Goal: Task Accomplishment & Management: Complete application form

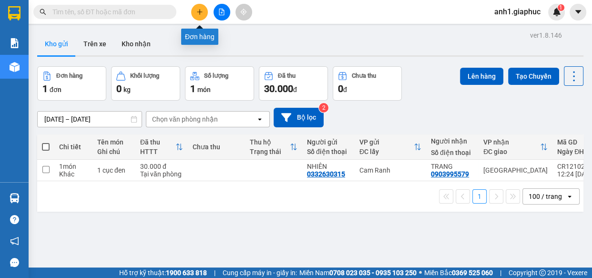
click at [196, 12] on icon "plus" at bounding box center [199, 12] width 7 height 7
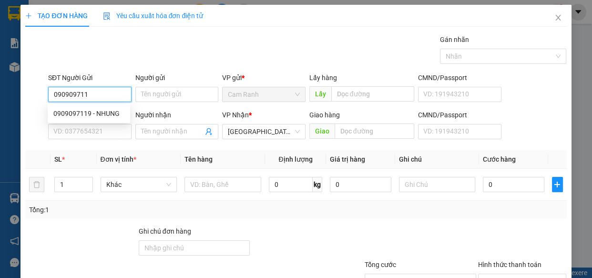
type input "0909097119"
click at [76, 114] on div "0909097119 - NHUNG" at bounding box center [88, 113] width 71 height 10
type input "NHUNG"
type input "0909097119"
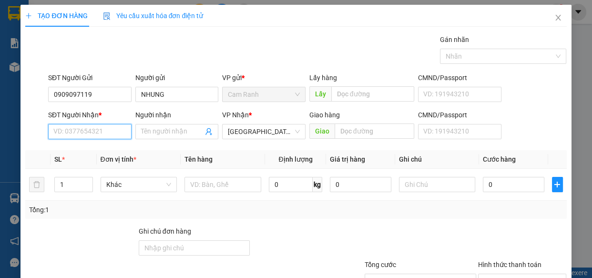
click at [80, 129] on input "SĐT Người Nhận *" at bounding box center [89, 131] width 83 height 15
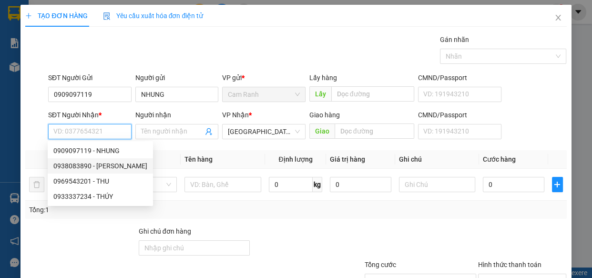
click at [114, 168] on div "0938083890 - [PERSON_NAME]" at bounding box center [100, 166] width 94 height 10
type input "0938083890"
type input "DUNG TRẦN"
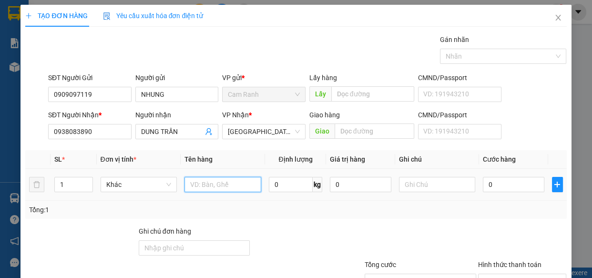
click at [209, 183] on input "text" at bounding box center [223, 184] width 77 height 15
type input "1 THÙNG GIẤY"
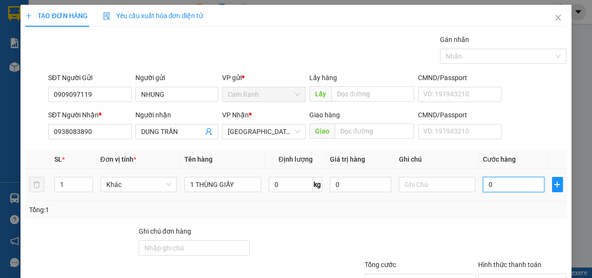
click at [489, 181] on input "0" at bounding box center [514, 184] width 62 height 15
type input "5"
type input "50"
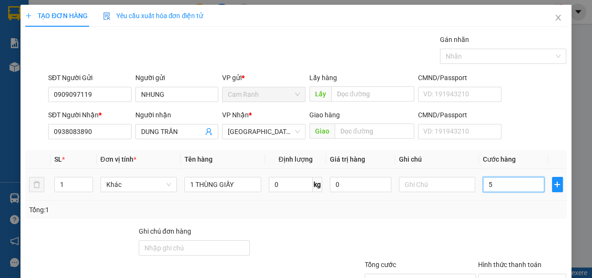
type input "50"
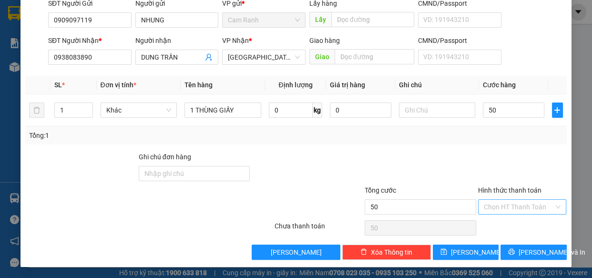
type input "50.000"
click at [504, 206] on input "Hình thức thanh toán" at bounding box center [519, 207] width 71 height 14
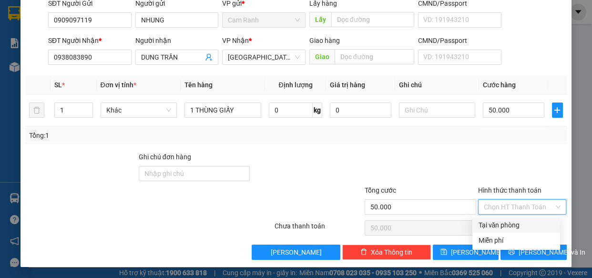
drag, startPoint x: 507, startPoint y: 224, endPoint x: 518, endPoint y: 245, distance: 23.5
click at [507, 225] on div "Tại văn phòng" at bounding box center [516, 225] width 76 height 10
type input "0"
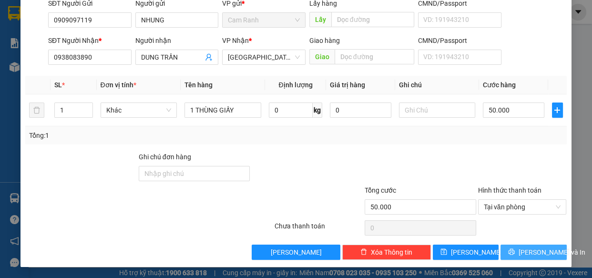
click at [516, 248] on button "[PERSON_NAME] và In" at bounding box center [534, 252] width 66 height 15
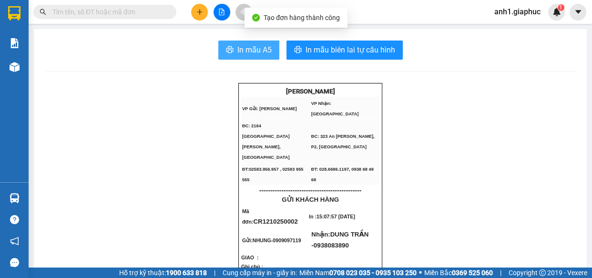
drag, startPoint x: 236, startPoint y: 50, endPoint x: 297, endPoint y: 100, distance: 79.2
click at [237, 51] on span "In mẫu A5" at bounding box center [254, 50] width 34 height 12
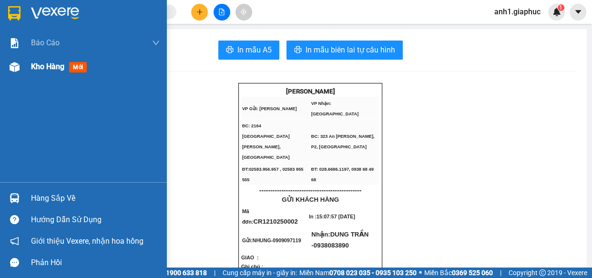
click at [13, 62] on img at bounding box center [15, 67] width 10 height 10
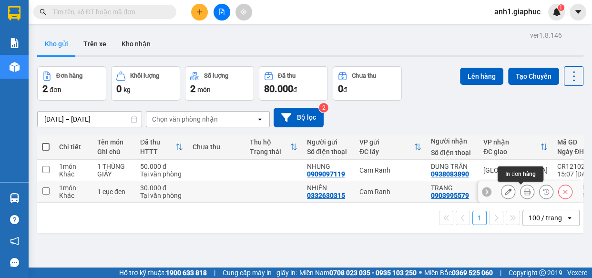
click at [524, 193] on icon at bounding box center [527, 191] width 7 height 7
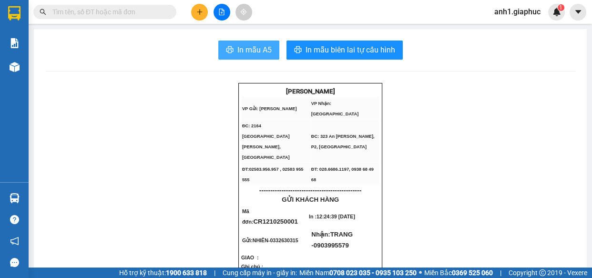
click at [243, 52] on span "In mẫu A5" at bounding box center [254, 50] width 34 height 12
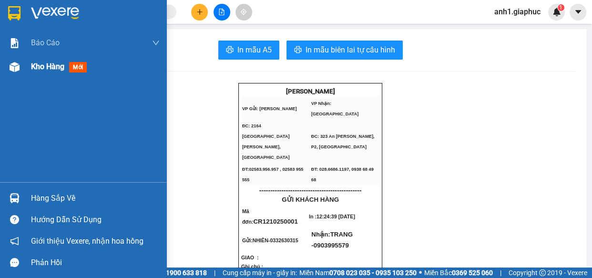
click at [37, 66] on span "Kho hàng" at bounding box center [47, 66] width 33 height 9
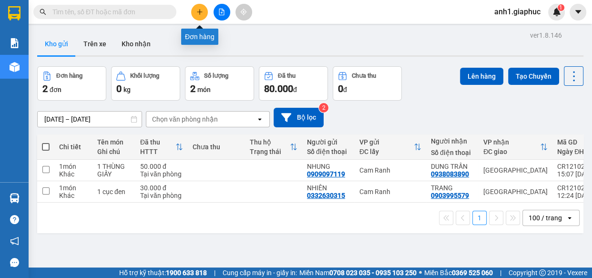
click at [200, 14] on icon "plus" at bounding box center [199, 12] width 7 height 7
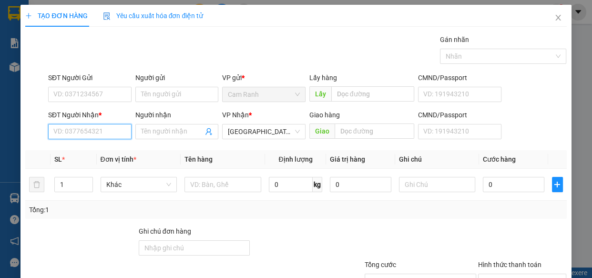
click at [67, 134] on input "SĐT Người Nhận *" at bounding box center [89, 131] width 83 height 15
type input "0775759732"
click at [158, 126] on input "Người nhận" at bounding box center [172, 131] width 62 height 10
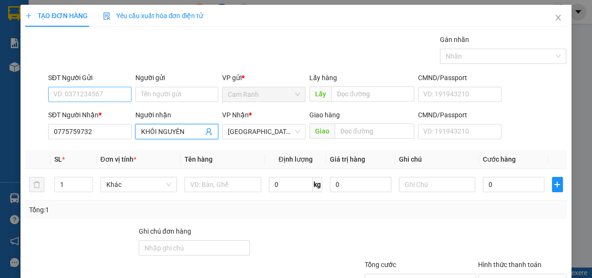
type input "KHÔI NGUYÊN"
click at [77, 94] on input "SĐT Người Gửi" at bounding box center [89, 94] width 83 height 15
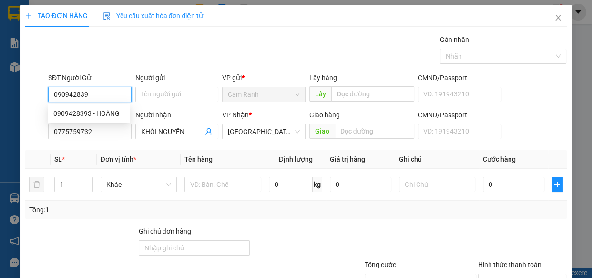
type input "0909428393"
click at [84, 112] on div "0909428393 - HOÀNG" at bounding box center [88, 113] width 71 height 10
type input "HOÀNG"
type input "0909428393"
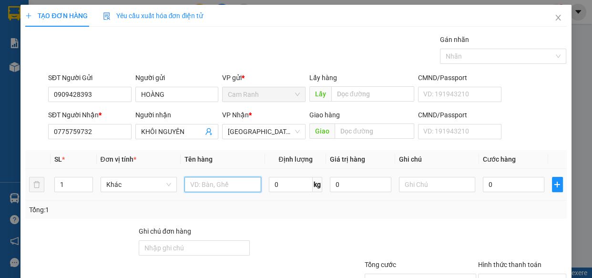
click at [223, 184] on input "text" at bounding box center [223, 184] width 77 height 15
type input "1 HỘP GIẤY"
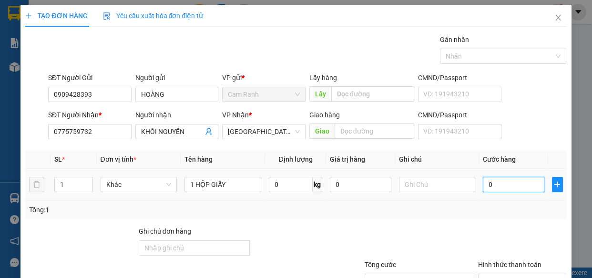
click at [500, 187] on input "0" at bounding box center [514, 184] width 62 height 15
type input "3"
type input "30"
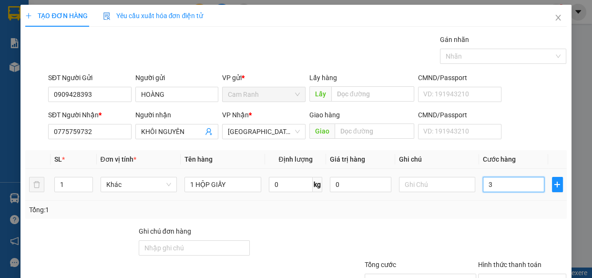
type input "30"
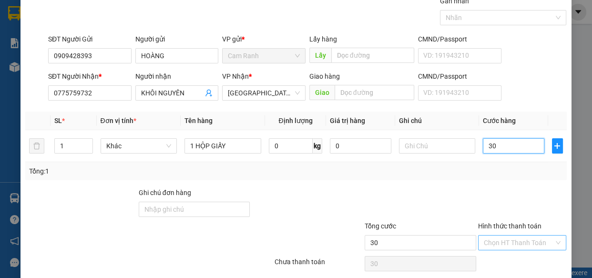
scroll to position [74, 0]
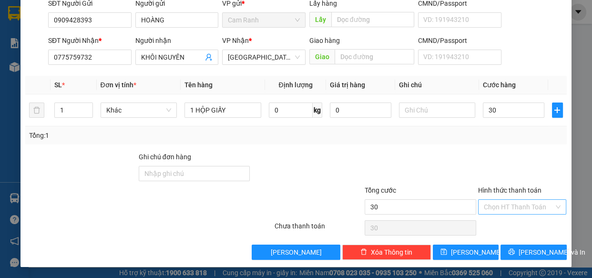
type input "30.000"
click at [499, 203] on input "Hình thức thanh toán" at bounding box center [519, 207] width 71 height 14
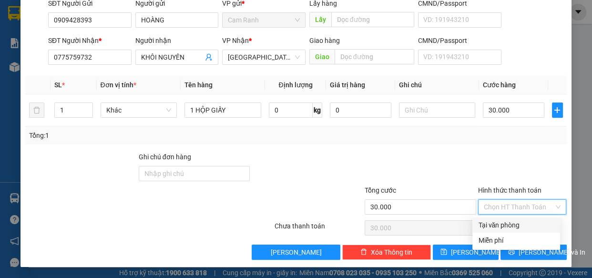
click at [506, 230] on div "Tại văn phòng" at bounding box center [517, 224] width 88 height 15
type input "0"
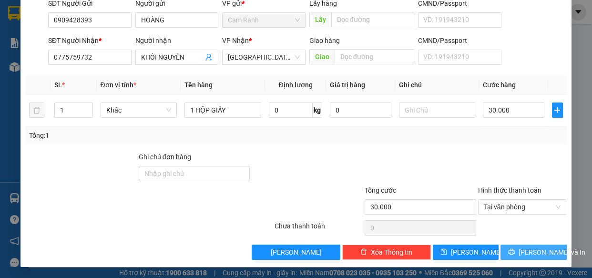
click at [515, 249] on icon "printer" at bounding box center [511, 251] width 7 height 7
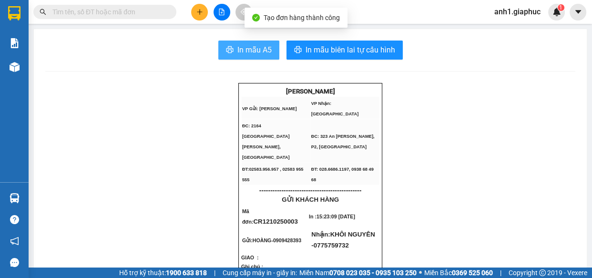
click at [240, 52] on span "In mẫu A5" at bounding box center [254, 50] width 34 height 12
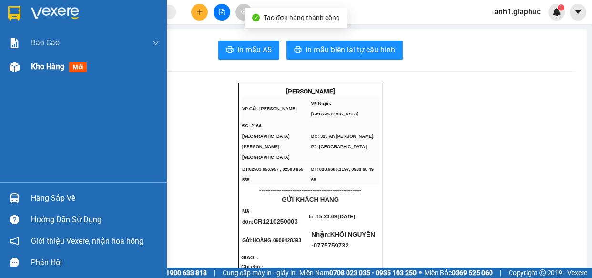
click at [43, 63] on span "Kho hàng" at bounding box center [47, 66] width 33 height 9
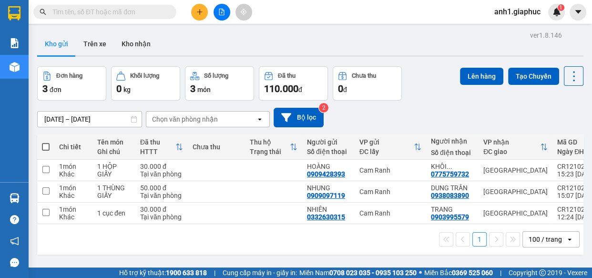
click at [65, 10] on input "text" at bounding box center [108, 12] width 113 height 10
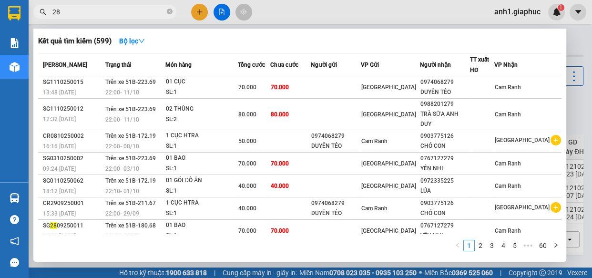
type input "288"
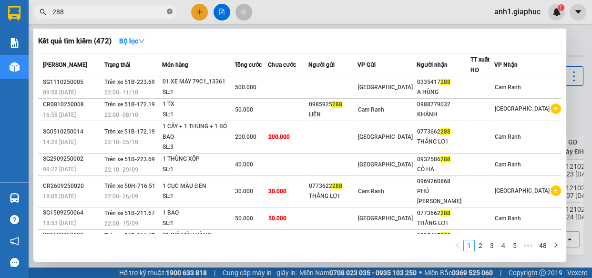
click at [169, 13] on icon "close-circle" at bounding box center [170, 12] width 6 height 6
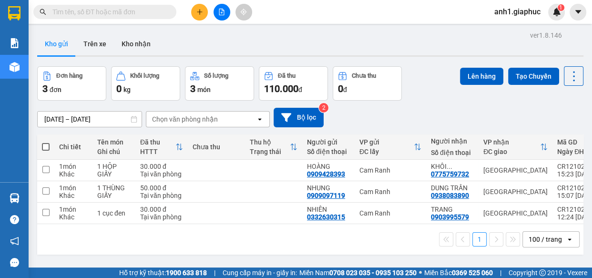
click at [200, 12] on icon "plus" at bounding box center [199, 12] width 7 height 7
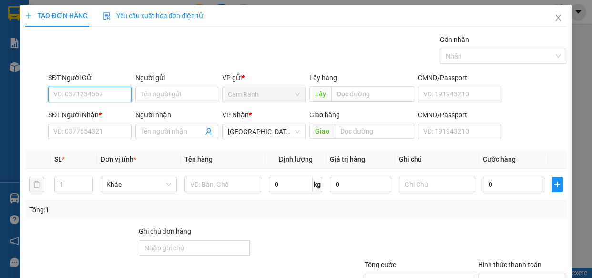
click at [73, 96] on input "SĐT Người Gửi" at bounding box center [89, 94] width 83 height 15
type input "0916781722"
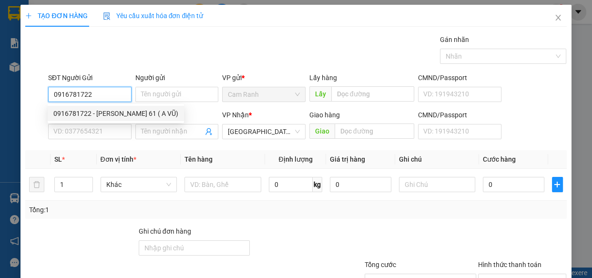
click at [115, 110] on div "0916781722 - [PERSON_NAME] 61 ( A VŨ)" at bounding box center [115, 113] width 125 height 10
type input "KARAOKE 61 ( A VŨ)"
type input "0916781722"
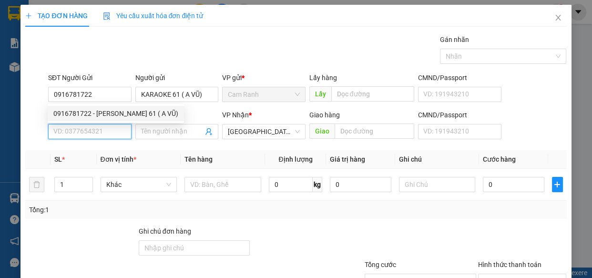
click at [104, 125] on input "SĐT Người Nhận *" at bounding box center [89, 131] width 83 height 15
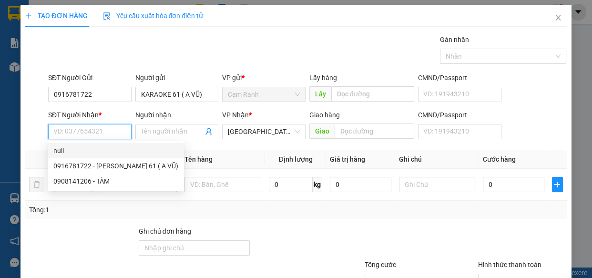
click at [67, 134] on input "SĐT Người Nhận *" at bounding box center [89, 131] width 83 height 15
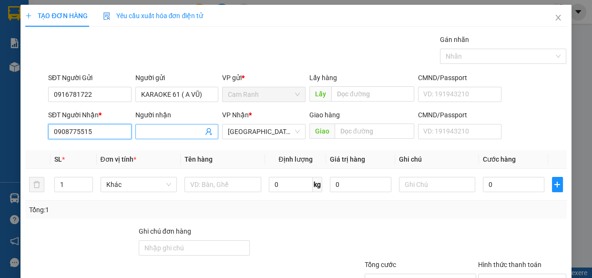
type input "0908775515"
click at [156, 134] on input "Người nhận" at bounding box center [172, 131] width 62 height 10
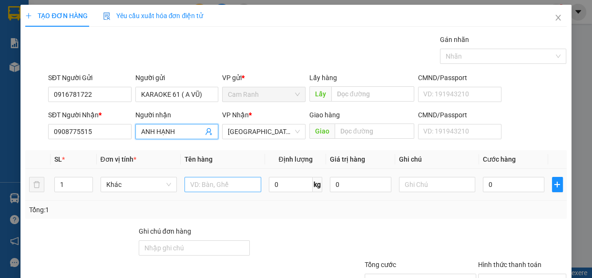
type input "ANH HẠNH"
click at [223, 188] on input "text" at bounding box center [223, 184] width 77 height 15
type input "1 THÙNG GI"
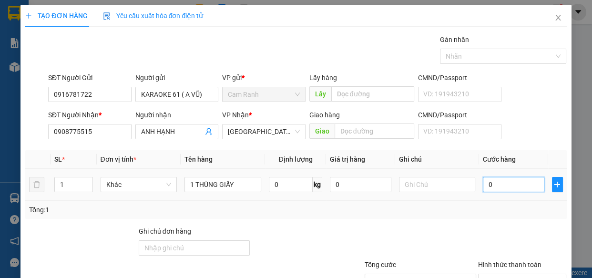
click at [501, 185] on input "0" at bounding box center [514, 184] width 62 height 15
click at [516, 274] on input "Hình thức thanh toán" at bounding box center [519, 281] width 71 height 14
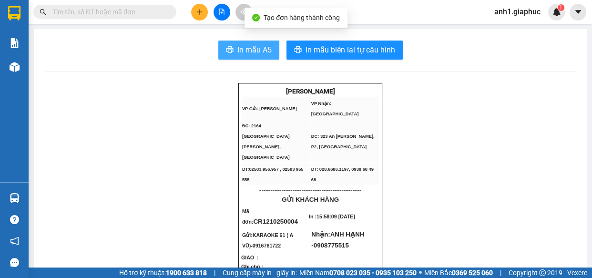
drag, startPoint x: 245, startPoint y: 50, endPoint x: 486, endPoint y: 88, distance: 243.8
click at [254, 54] on span "In mẫu A5" at bounding box center [254, 50] width 34 height 12
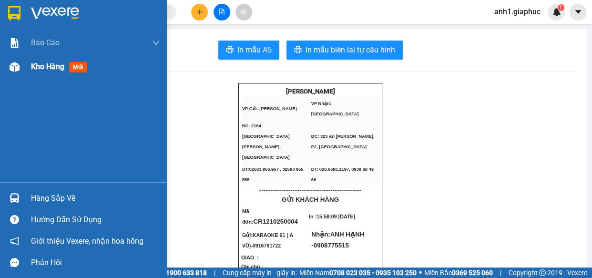
click at [51, 68] on span "Kho hàng" at bounding box center [47, 66] width 33 height 9
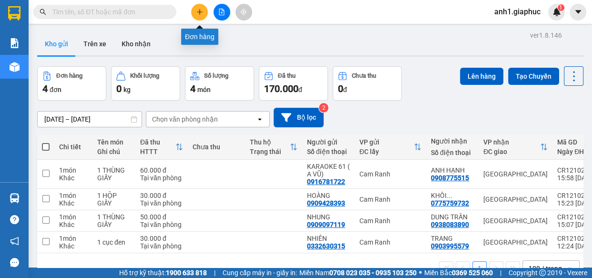
click at [200, 11] on icon "plus" at bounding box center [199, 11] width 5 height 0
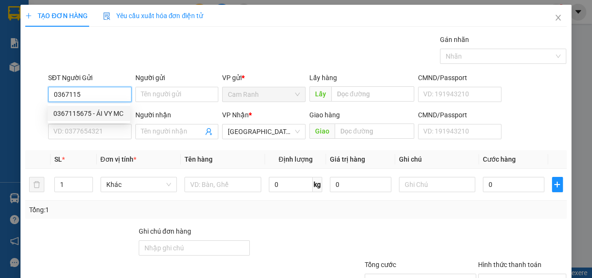
click at [106, 113] on div "0367115675 - ÁI VY MC" at bounding box center [88, 113] width 71 height 10
type input "0367115675"
type input "ÁI VY MC"
type input "0367115675"
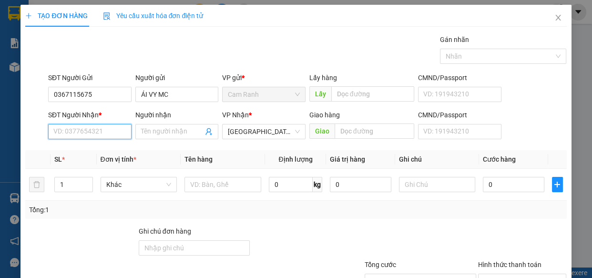
click at [112, 136] on input "SĐT Người Nhận *" at bounding box center [89, 131] width 83 height 15
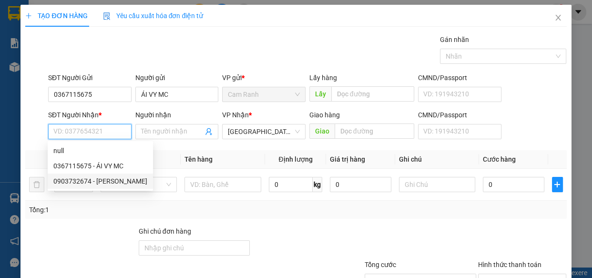
click at [91, 180] on div "0903732674 - [PERSON_NAME]" at bounding box center [100, 181] width 94 height 10
type input "0903732674"
type input "[PERSON_NAME]"
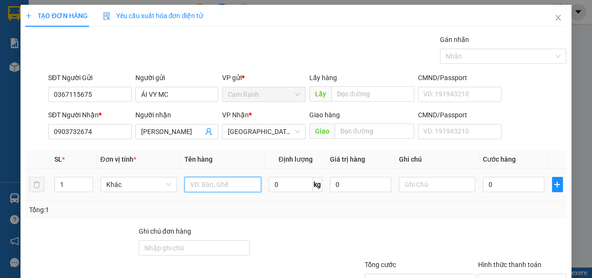
click at [219, 187] on input "text" at bounding box center [223, 184] width 77 height 15
type input "1 CỤC ĐEN"
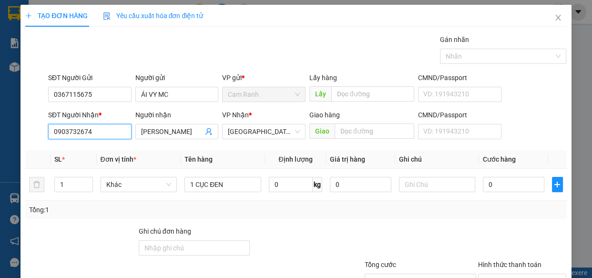
click at [90, 133] on input "0903732674" at bounding box center [89, 131] width 83 height 15
type input "0"
type input "0913917680"
click at [85, 151] on div "0913917680 - MY" at bounding box center [88, 150] width 71 height 10
type input "MY"
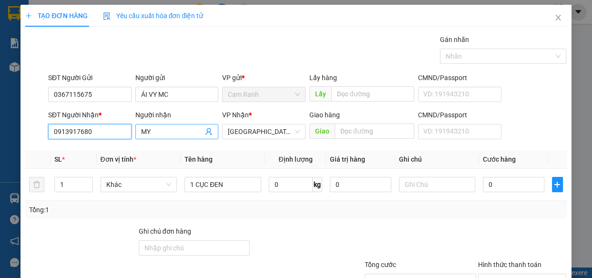
type input "0913917680"
click at [165, 135] on input "MY" at bounding box center [172, 131] width 62 height 10
click at [486, 185] on input "0" at bounding box center [514, 184] width 62 height 15
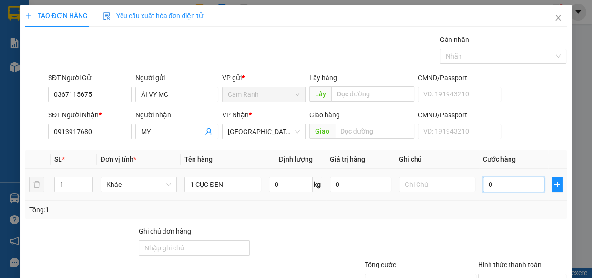
type input "4"
type input "40"
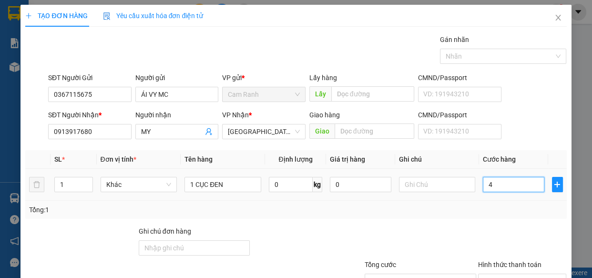
type input "40"
click at [497, 274] on input "Hình thức thanh toán" at bounding box center [519, 281] width 71 height 14
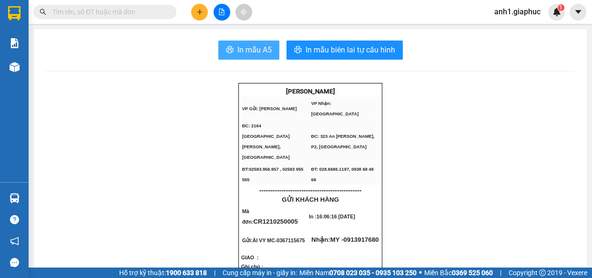
click at [264, 49] on span "In mẫu A5" at bounding box center [254, 50] width 34 height 12
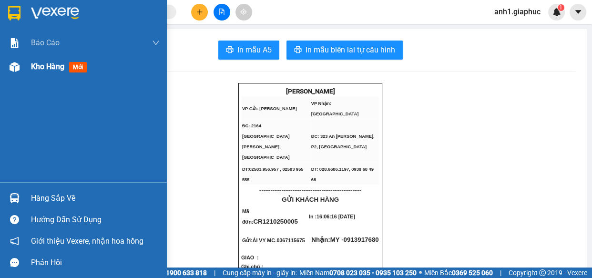
click at [42, 64] on span "Kho hàng" at bounding box center [47, 66] width 33 height 9
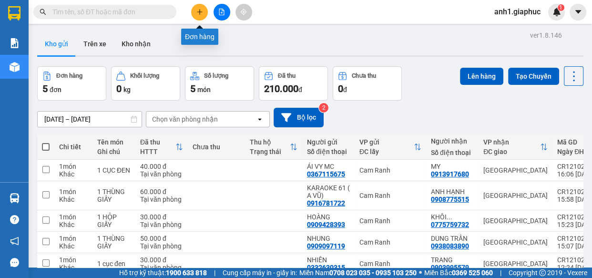
click at [199, 11] on icon "plus" at bounding box center [199, 12] width 7 height 7
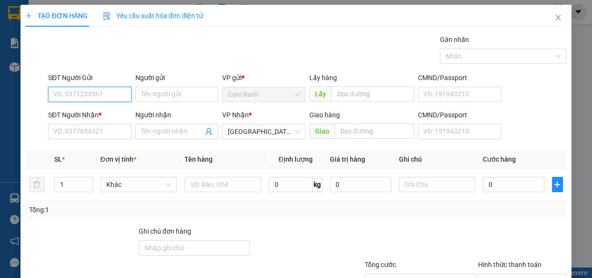
click at [93, 96] on input "SĐT Người Gửi" at bounding box center [89, 94] width 83 height 15
type input "0982150755"
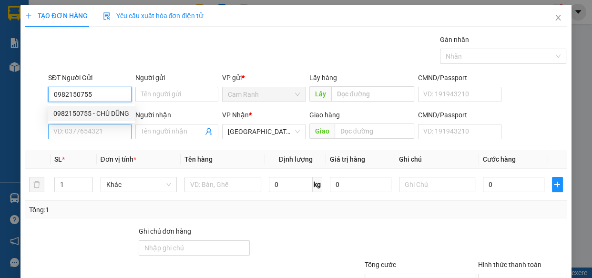
drag, startPoint x: 110, startPoint y: 112, endPoint x: 96, endPoint y: 127, distance: 20.2
click at [110, 113] on div "0982150755 - CHÚ DŨNG" at bounding box center [91, 113] width 76 height 10
type input "CHÚ DŨNG"
type input "0982150755"
click at [95, 127] on input "SĐT Người Nhận *" at bounding box center [89, 131] width 83 height 15
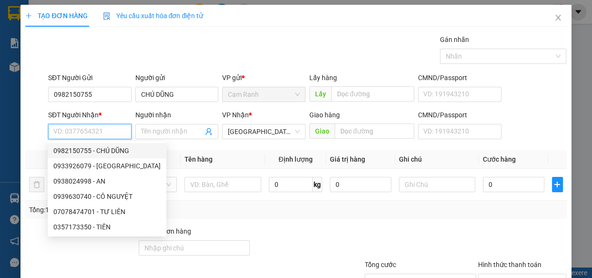
click at [71, 130] on input "SĐT Người Nhận *" at bounding box center [89, 131] width 83 height 15
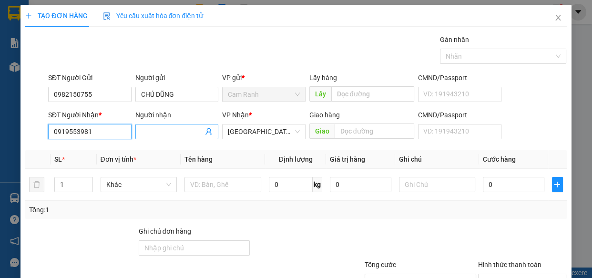
type input "0919553981"
click at [148, 132] on input "Người nhận" at bounding box center [172, 131] width 62 height 10
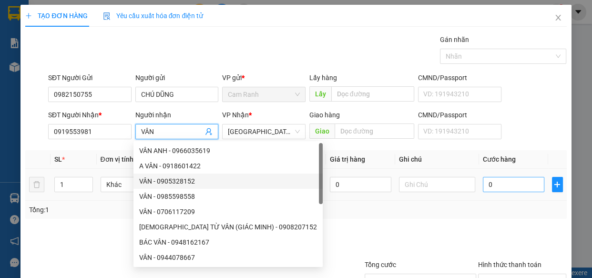
type input "VÂN"
click at [491, 185] on input "0" at bounding box center [514, 184] width 62 height 15
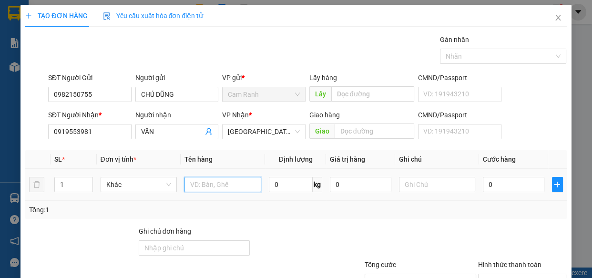
click at [227, 185] on input "text" at bounding box center [223, 184] width 77 height 15
type input "1 THÙNG XỐP"
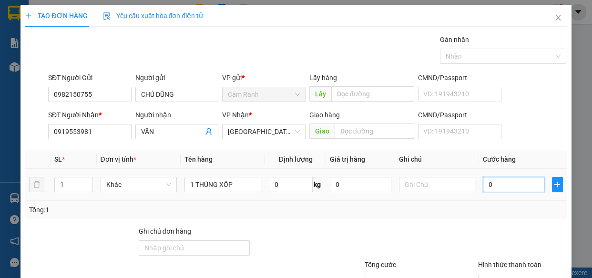
click at [491, 184] on input "0" at bounding box center [514, 184] width 62 height 15
click at [504, 274] on input "Hình thức thanh toán" at bounding box center [519, 281] width 71 height 14
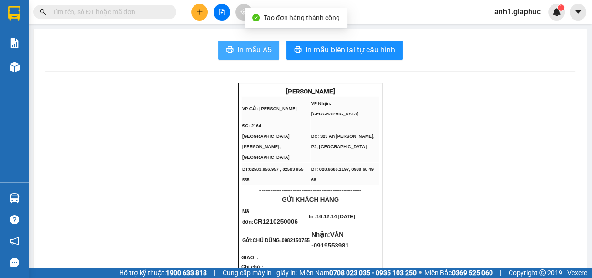
click at [255, 48] on span "In mẫu A5" at bounding box center [254, 50] width 34 height 12
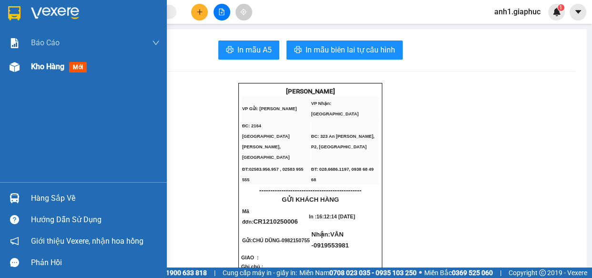
click at [42, 65] on span "Kho hàng" at bounding box center [47, 66] width 33 height 9
